Goal: Task Accomplishment & Management: Manage account settings

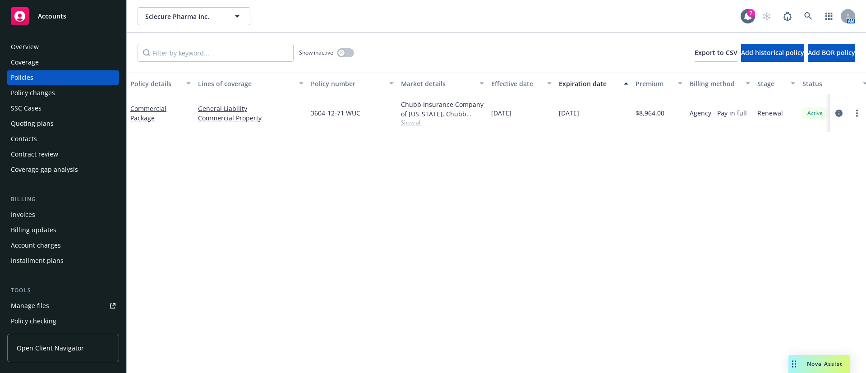
click at [45, 214] on div "Invoices" at bounding box center [63, 215] width 105 height 14
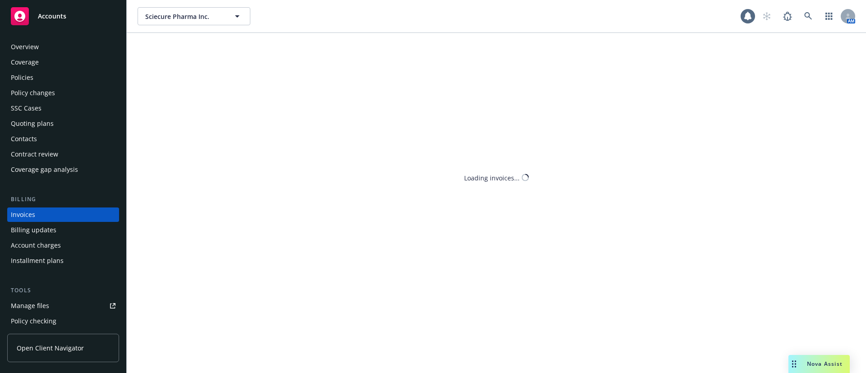
scroll to position [14, 0]
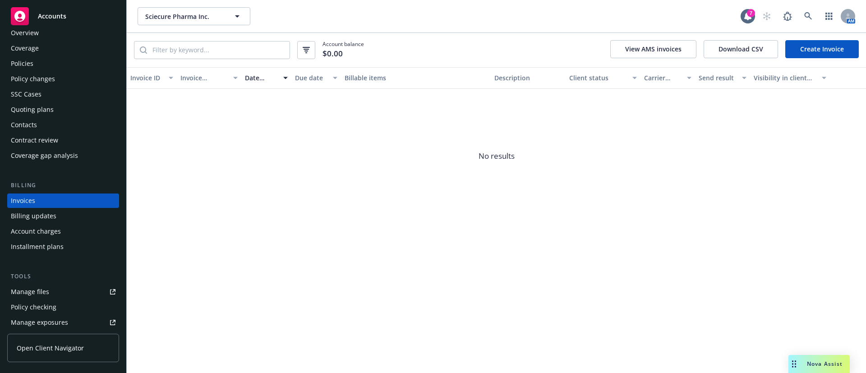
click at [819, 53] on link "Create Invoice" at bounding box center [822, 49] width 74 height 18
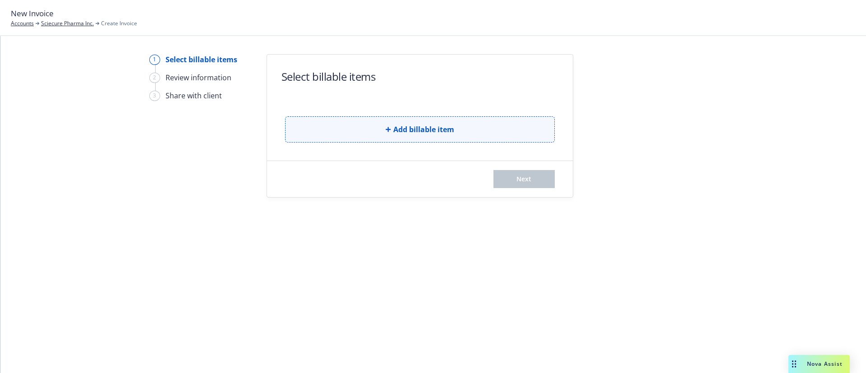
click at [355, 129] on button "Add billable item" at bounding box center [420, 129] width 270 height 26
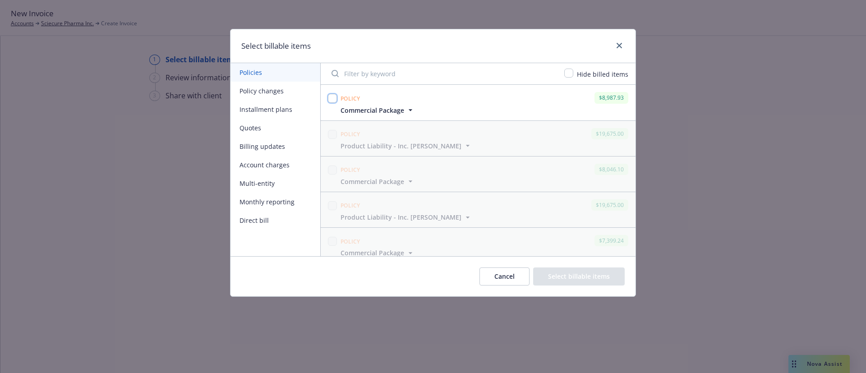
click at [331, 94] on input "checkbox" at bounding box center [332, 98] width 9 height 9
checkbox input "true"
click at [582, 272] on button "Select billable items" at bounding box center [579, 277] width 92 height 18
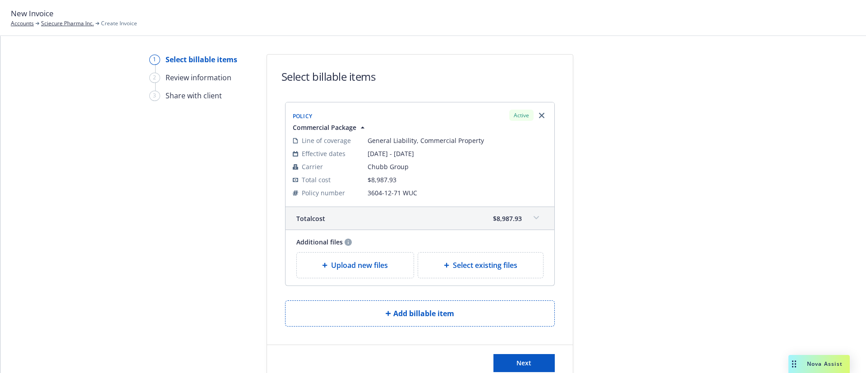
click at [368, 271] on div "Upload new files" at bounding box center [355, 265] width 117 height 25
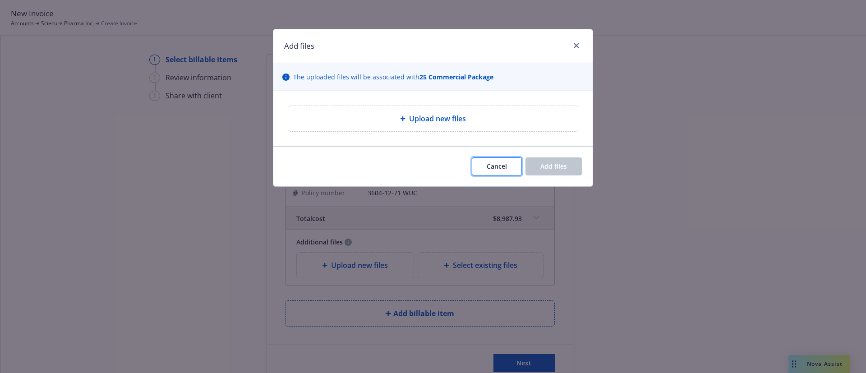
click at [484, 161] on button "Cancel" at bounding box center [497, 166] width 50 height 18
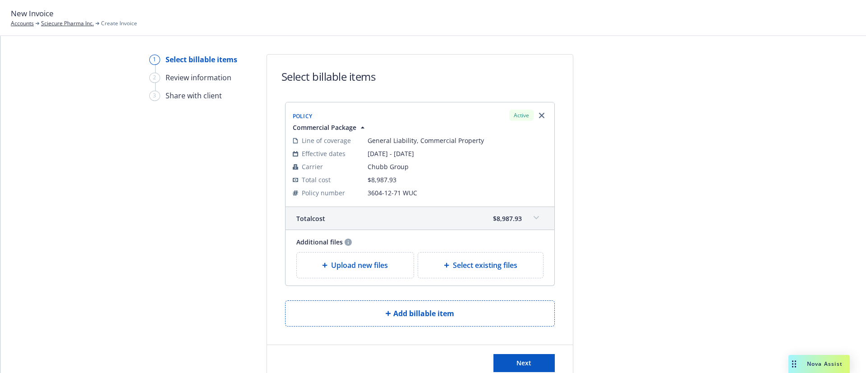
click at [529, 215] on span at bounding box center [536, 218] width 14 height 14
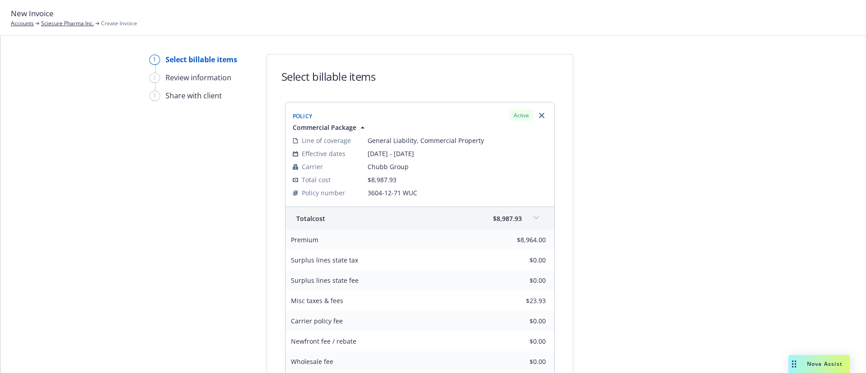
scroll to position [135, 0]
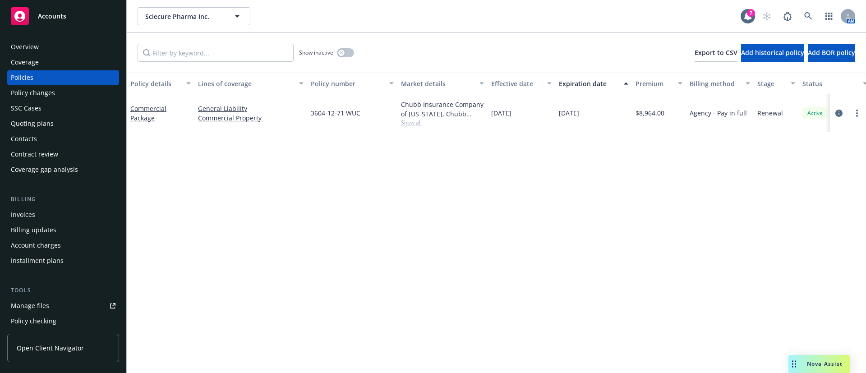
click at [54, 213] on div "Invoices" at bounding box center [63, 215] width 105 height 14
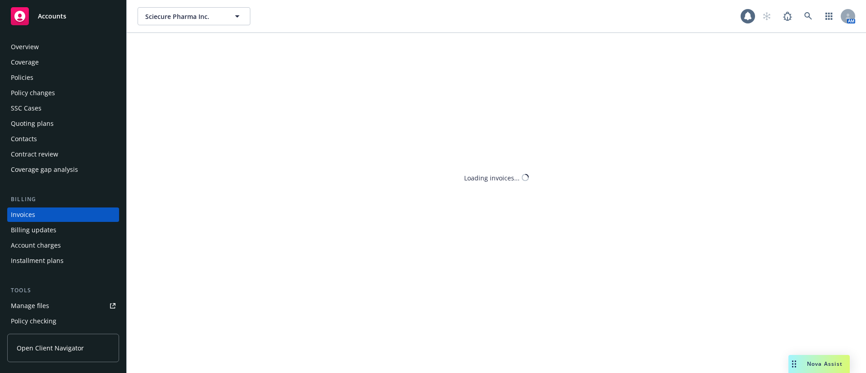
scroll to position [14, 0]
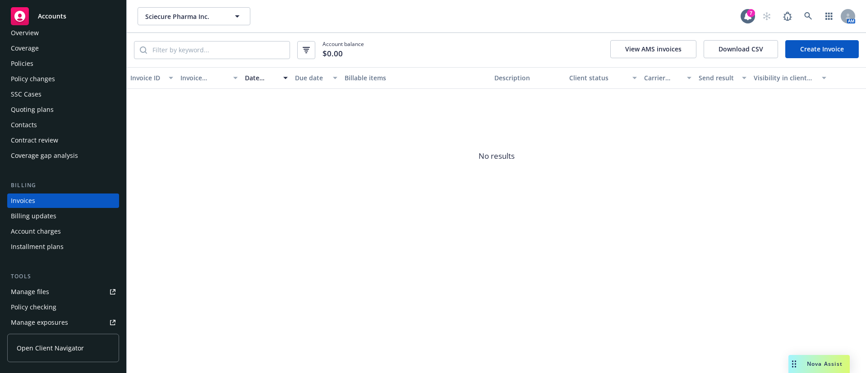
click at [45, 125] on div "Contacts" at bounding box center [63, 125] width 105 height 14
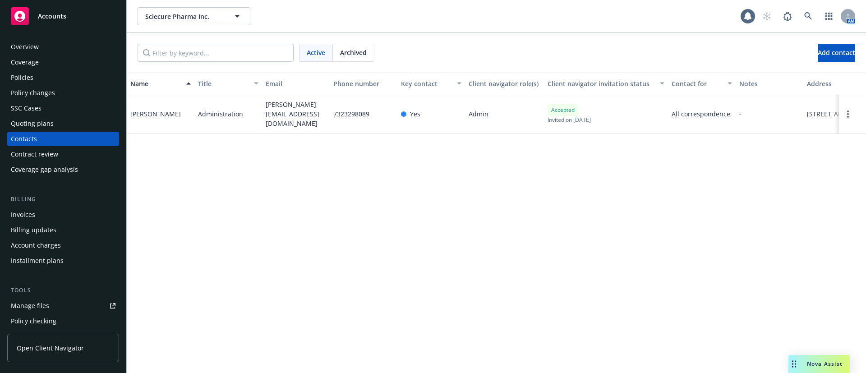
click at [52, 77] on div "Policies" at bounding box center [63, 77] width 105 height 14
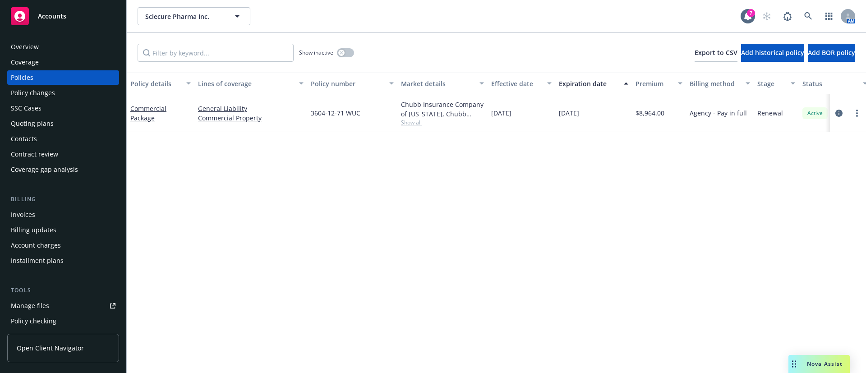
click at [336, 50] on div "Show inactive" at bounding box center [326, 53] width 55 height 18
click at [348, 51] on button "button" at bounding box center [345, 52] width 17 height 9
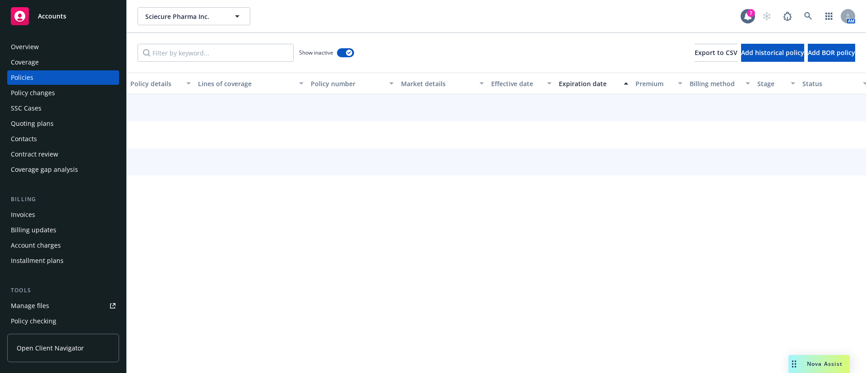
click at [569, 84] on div "Expiration date" at bounding box center [589, 83] width 60 height 9
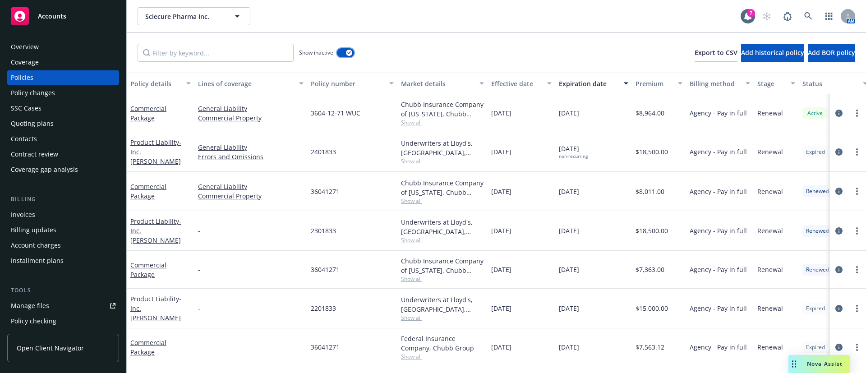
click at [347, 53] on div "button" at bounding box center [349, 53] width 6 height 6
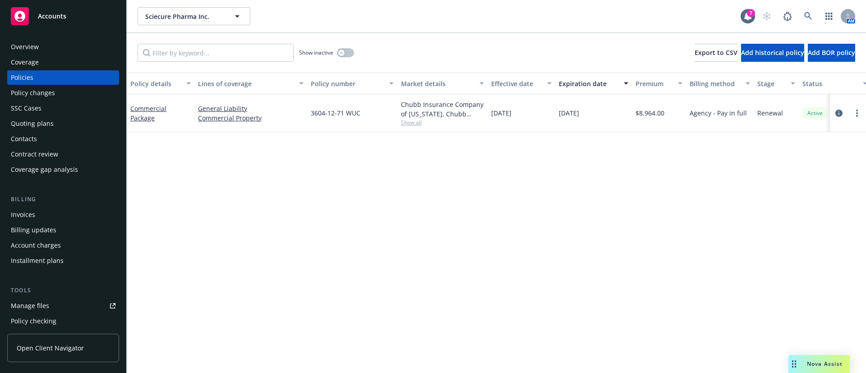
click at [73, 93] on div "Policy changes" at bounding box center [63, 93] width 105 height 14
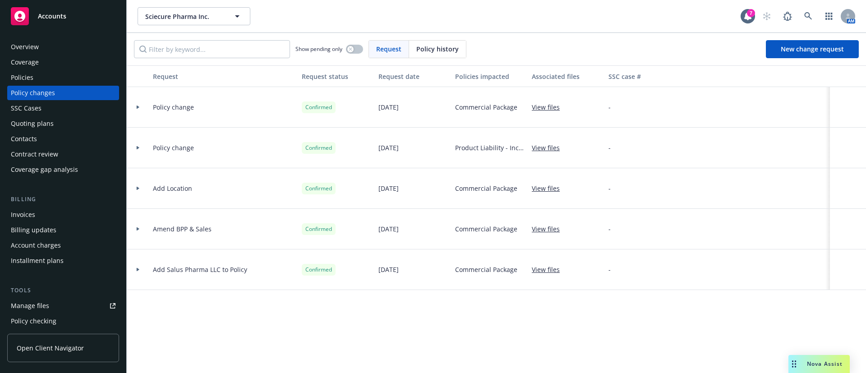
click at [227, 113] on div "Policy change" at bounding box center [223, 107] width 149 height 41
click at [46, 77] on div "Policies" at bounding box center [63, 77] width 105 height 14
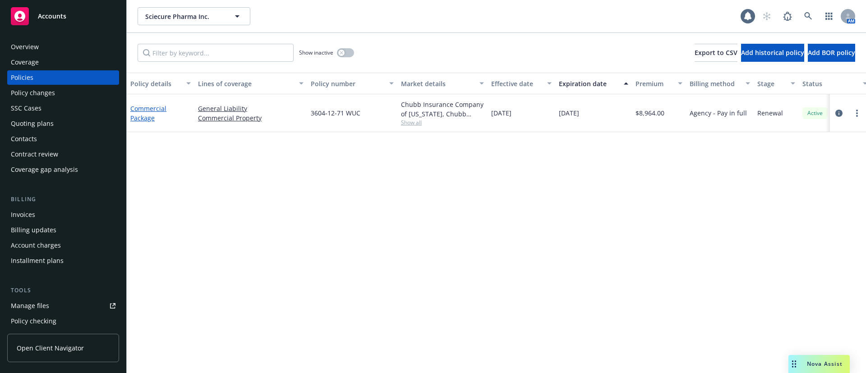
click at [144, 111] on link "Commercial Package" at bounding box center [148, 113] width 36 height 18
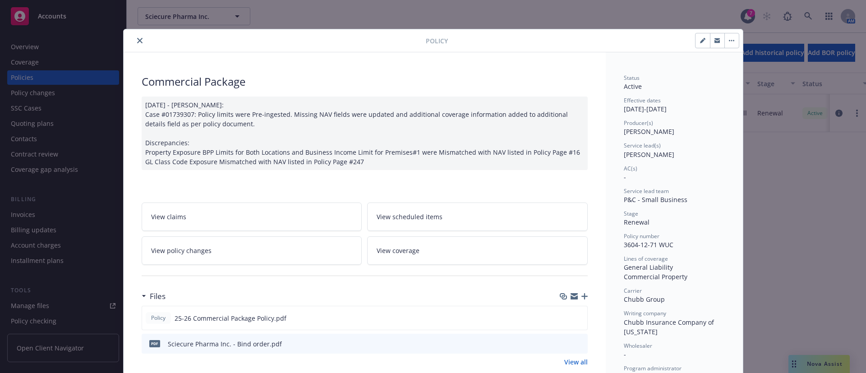
click at [290, 246] on link "View policy changes" at bounding box center [252, 250] width 221 height 28
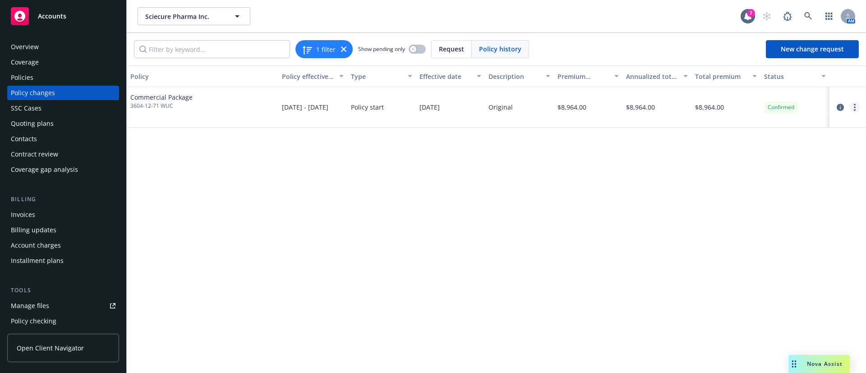
click at [855, 107] on circle "more" at bounding box center [855, 107] width 2 height 2
click at [761, 177] on link "Edit billing info" at bounding box center [782, 180] width 155 height 18
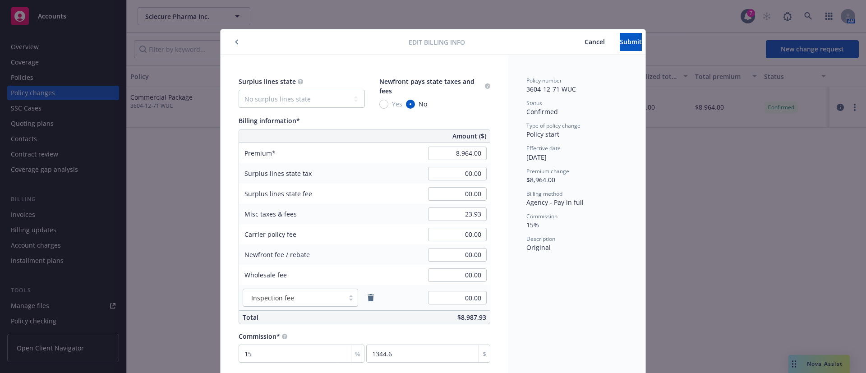
scroll to position [9, 0]
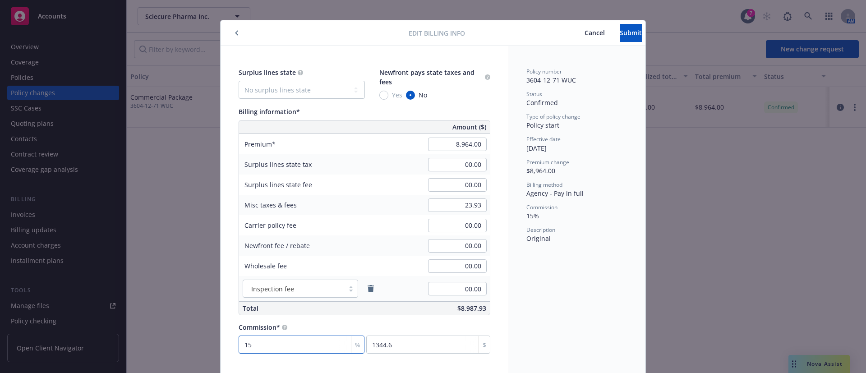
click at [307, 349] on input "15" at bounding box center [302, 345] width 126 height 18
type input "0"
click at [563, 310] on div "Policy number 3604-12-71 WUC Status Confirmed Type of policy change Policy star…" at bounding box center [576, 210] width 137 height 329
click at [286, 345] on input "number" at bounding box center [302, 345] width 126 height 18
type input "1"
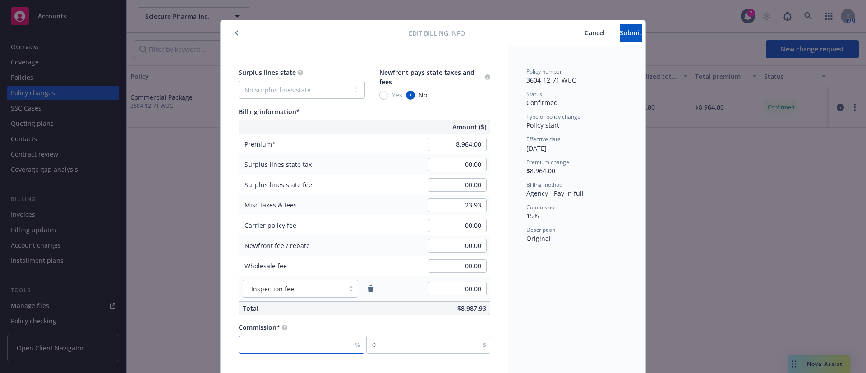
type input "89.64"
type input "15"
type input "1344.6"
type input "15"
click at [448, 145] on input "8,964.00" at bounding box center [457, 145] width 59 height 14
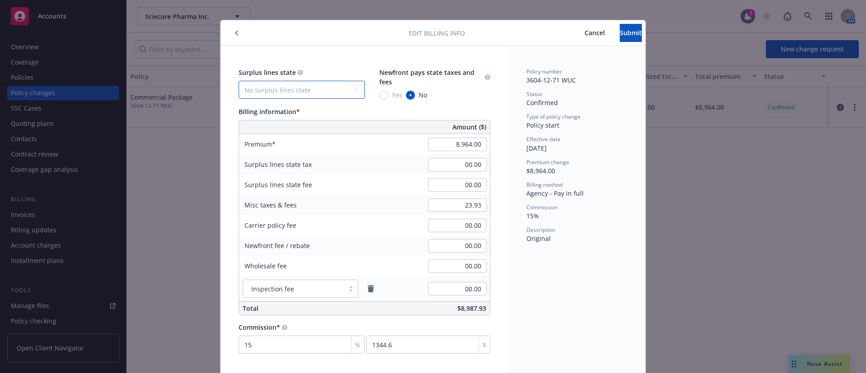
click at [312, 85] on select "No surplus lines state Alaska Alabama Arkansas Arizona California Colorado Conn…" at bounding box center [302, 90] width 126 height 18
select select "NJ"
click at [239, 81] on select "No surplus lines state Alaska Alabama Arkansas Arizona California Colorado Conn…" at bounding box center [302, 90] width 126 height 18
type input "448.20"
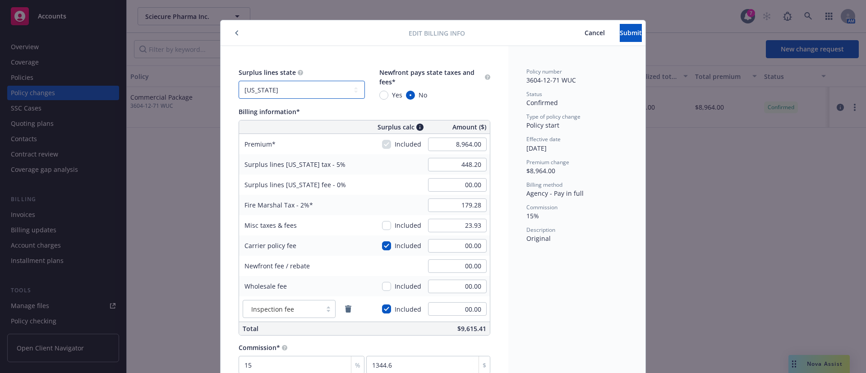
click at [324, 89] on select "No surplus lines state Alaska Alabama Arkansas Arizona California Colorado Conn…" at bounding box center [302, 90] width 126 height 18
select select "NONE"
click at [239, 81] on select "No surplus lines state Alaska Alabama Arkansas Arizona California Colorado Conn…" at bounding box center [302, 90] width 126 height 18
type input "00.00"
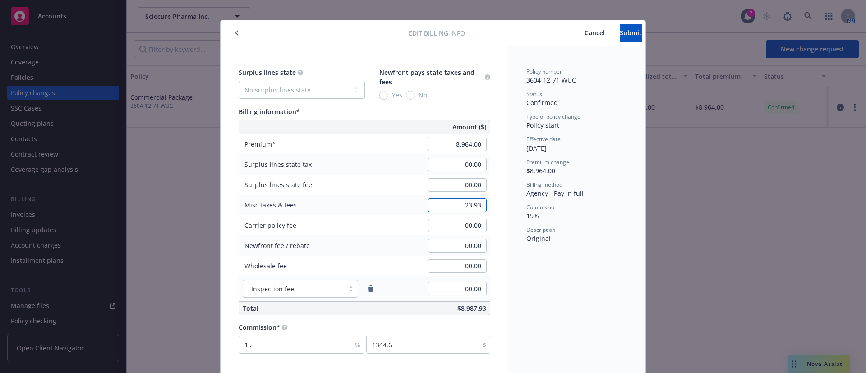
click at [461, 204] on input "23.93" at bounding box center [457, 205] width 59 height 14
click at [472, 285] on input "00.00" at bounding box center [457, 289] width 59 height 14
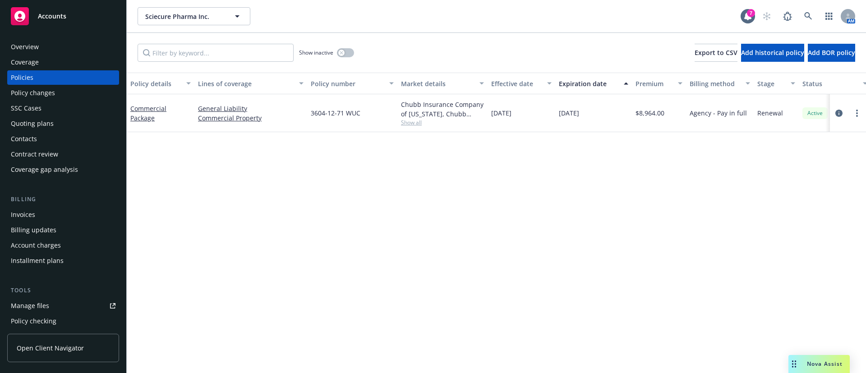
drag, startPoint x: 78, startPoint y: 60, endPoint x: 76, endPoint y: 45, distance: 15.1
click at [78, 59] on div "Coverage" at bounding box center [63, 62] width 105 height 14
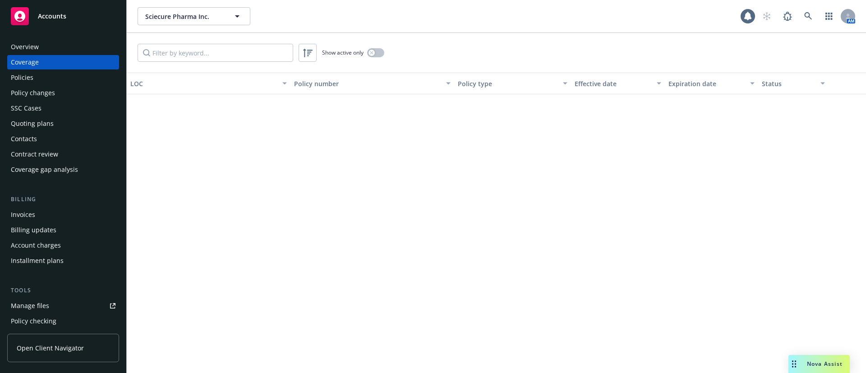
click at [74, 41] on div "Overview" at bounding box center [63, 47] width 105 height 14
